Goal: Transaction & Acquisition: Purchase product/service

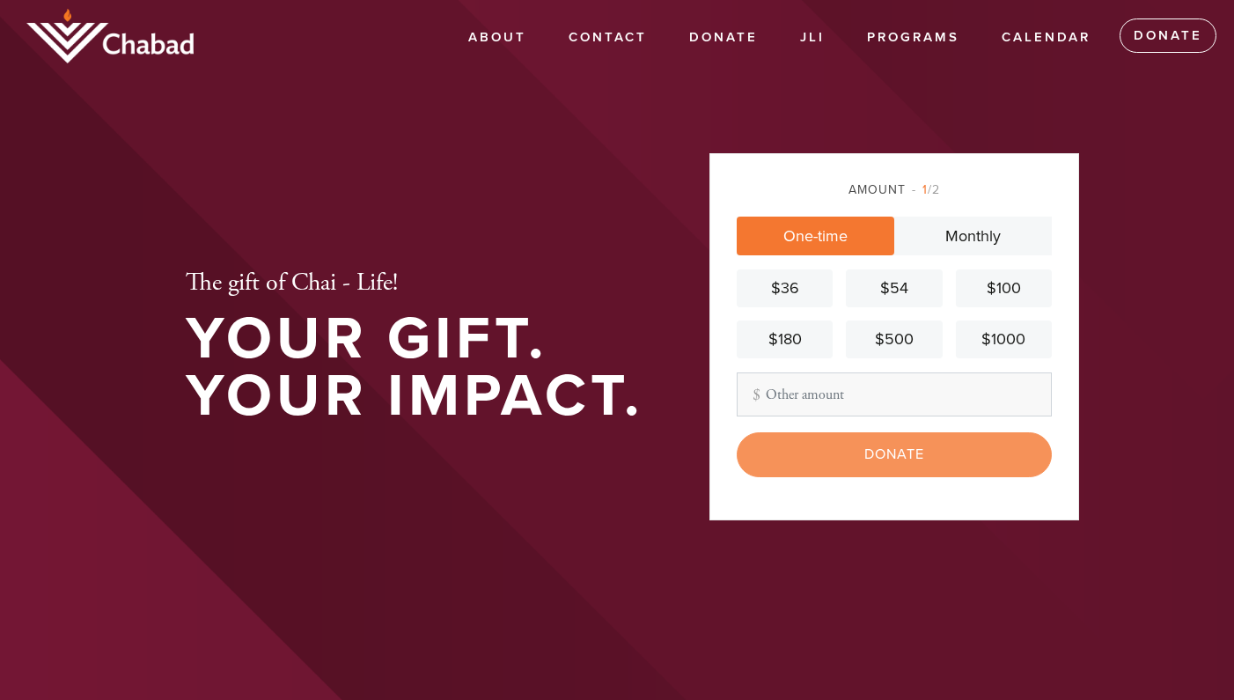
scroll to position [135, 0]
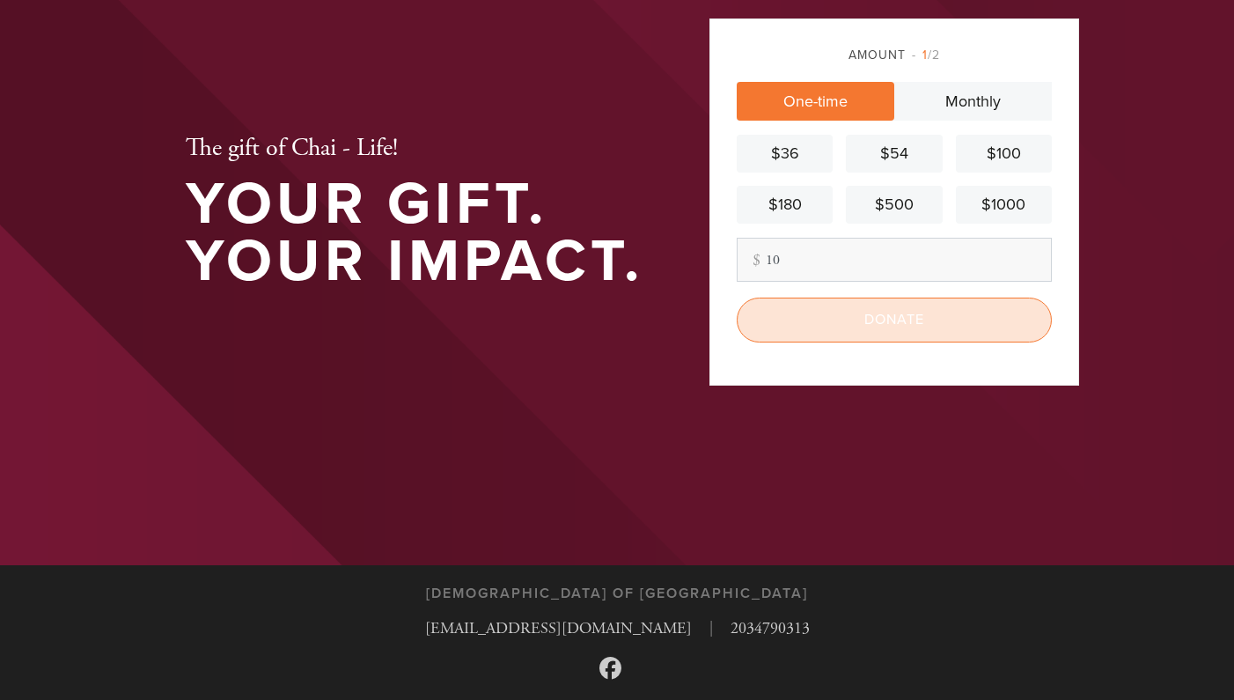
type input "10"
click at [915, 334] on input "Donate" at bounding box center [894, 320] width 315 height 44
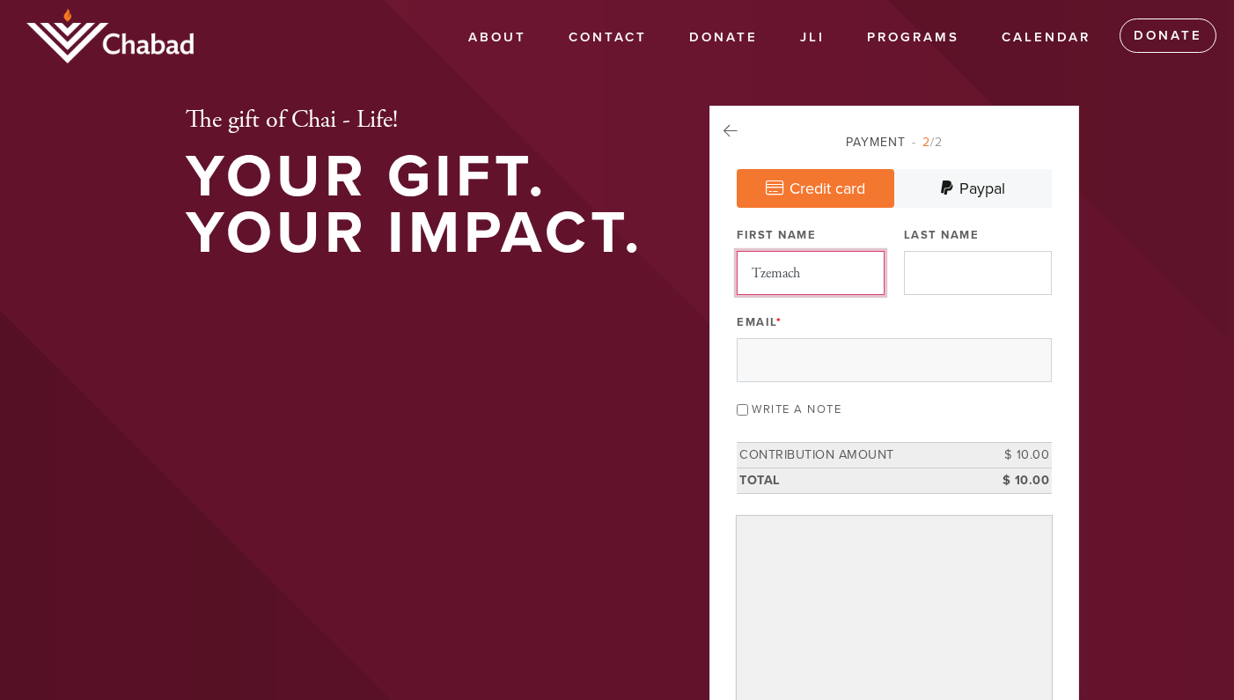
type input "Tzemach"
type input "[PERSON_NAME]"
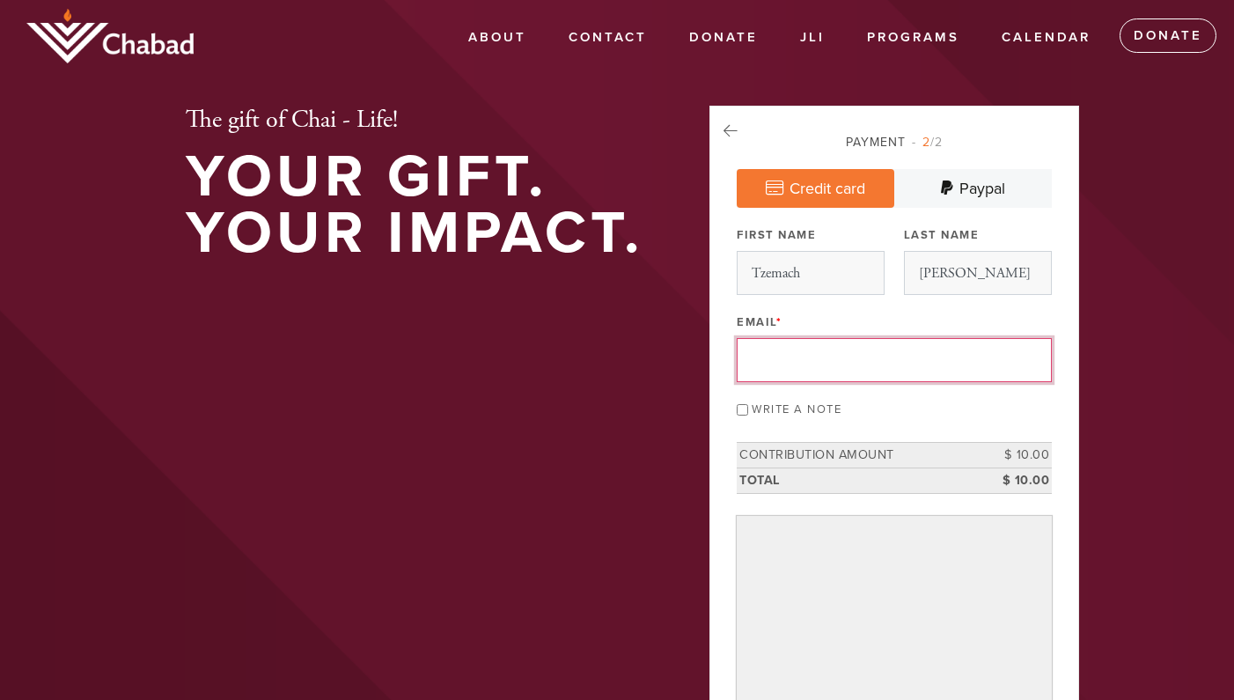
type input "[EMAIL_ADDRESS][DOMAIN_NAME]"
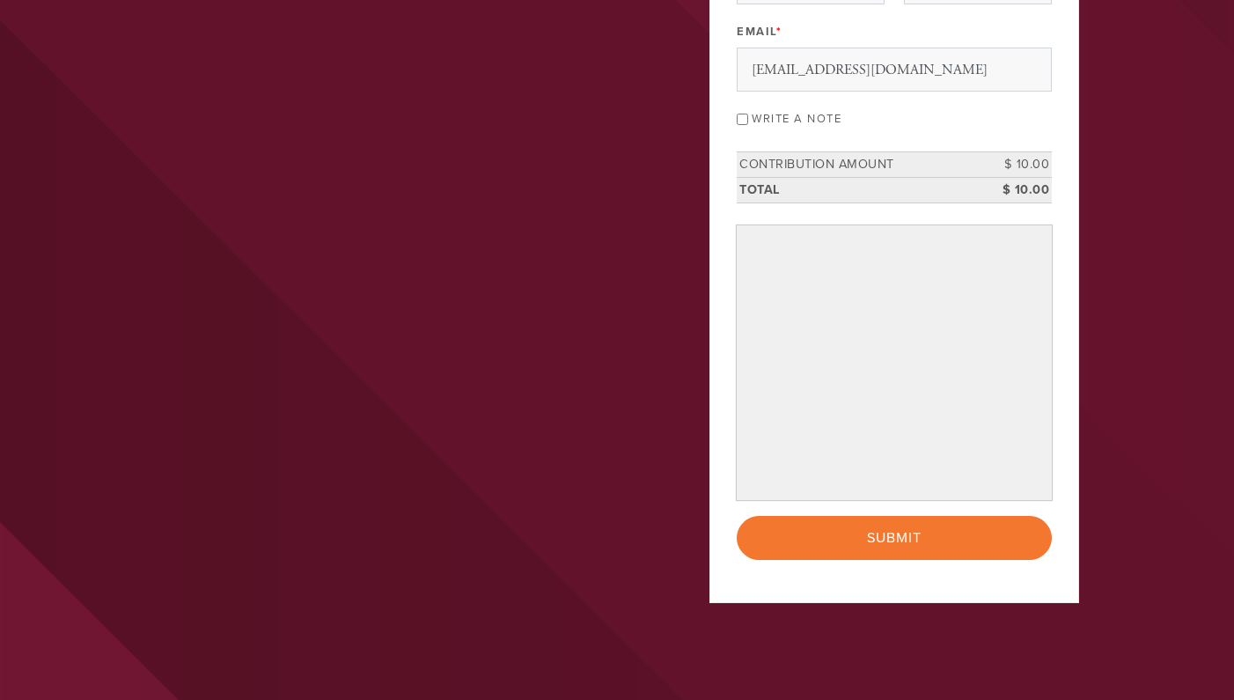
scroll to position [300, 0]
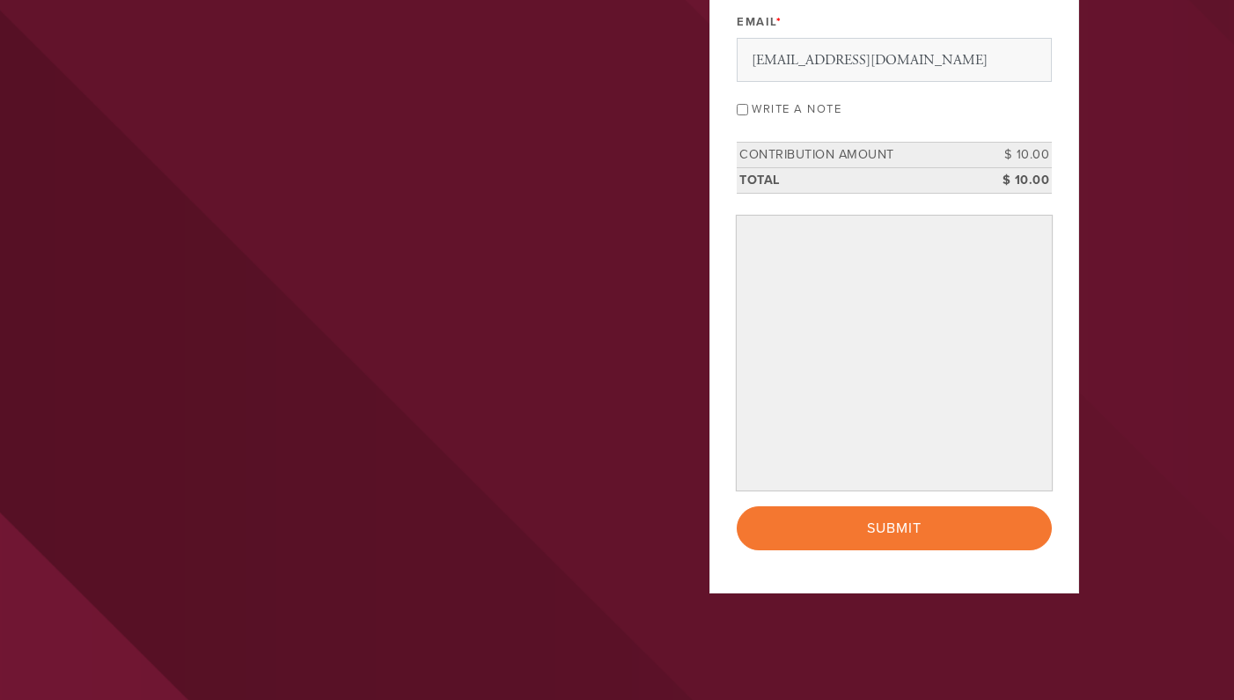
click at [745, 110] on input "Write a note" at bounding box center [742, 109] width 11 height 11
checkbox input "true"
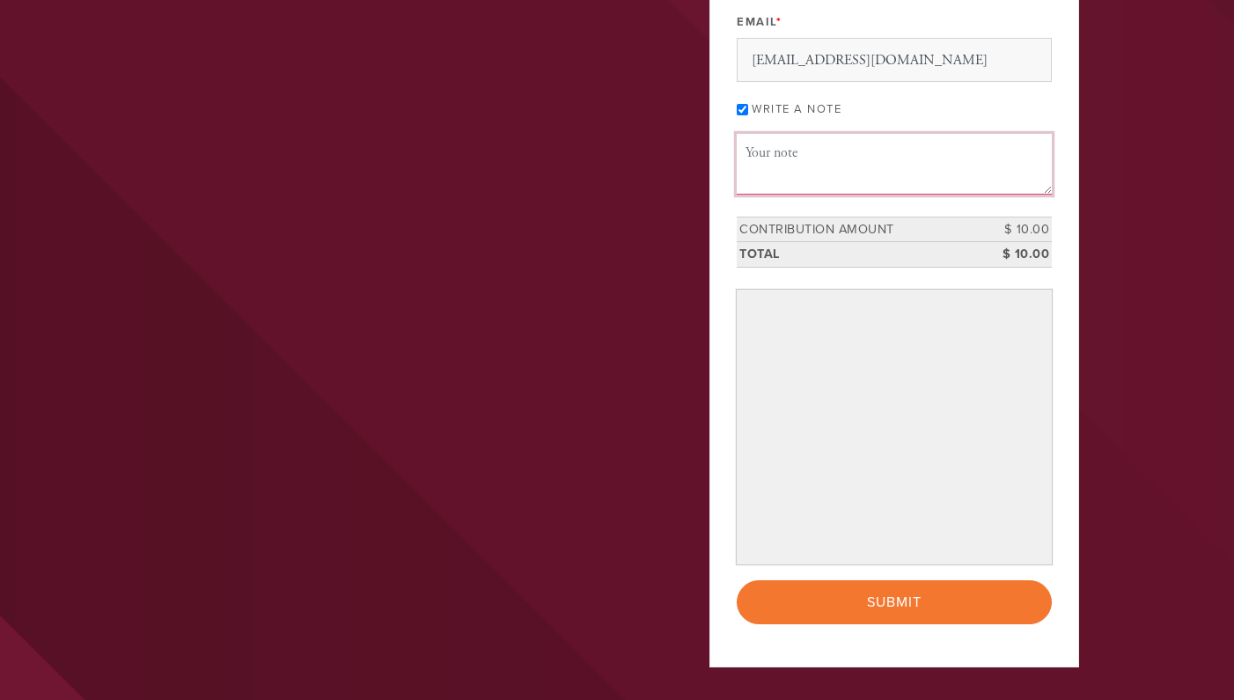
click at [781, 158] on textarea "Message or dedication" at bounding box center [894, 164] width 315 height 60
type textarea "Thank you for the gorgeous calendar!"
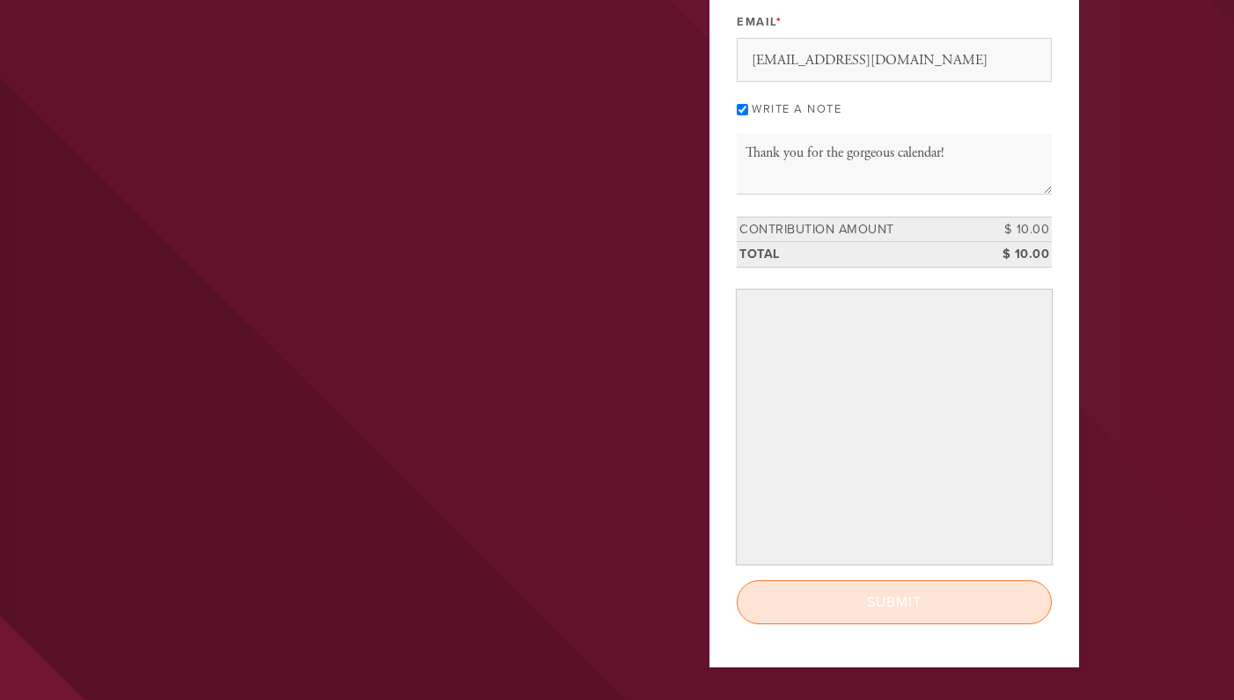
click at [877, 611] on input "Submit" at bounding box center [894, 602] width 315 height 44
